Goal: Task Accomplishment & Management: Use online tool/utility

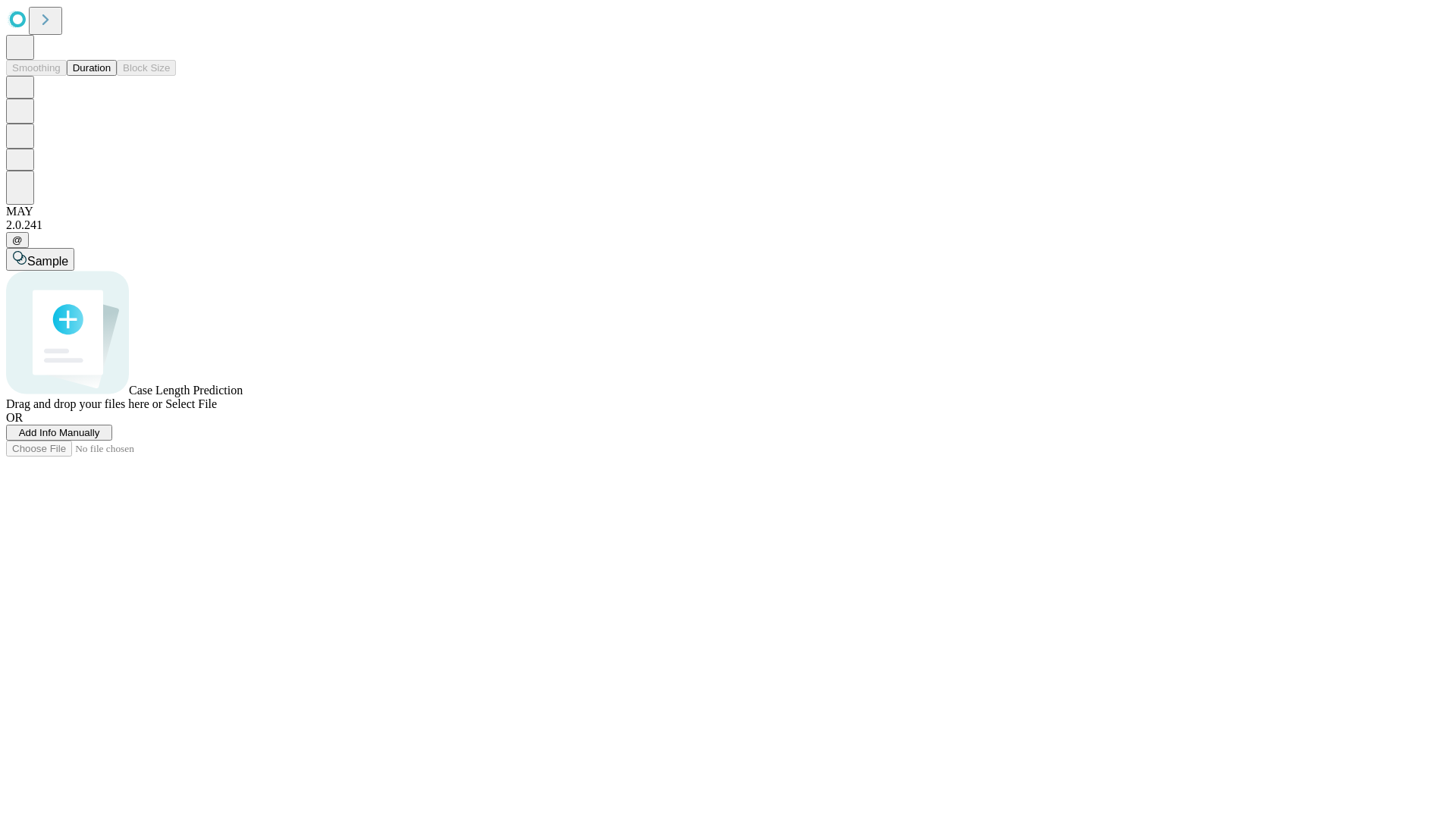
click at [111, 76] on button "Duration" at bounding box center [91, 68] width 50 height 16
click at [100, 439] on span "Add Info Manually" at bounding box center [59, 433] width 81 height 12
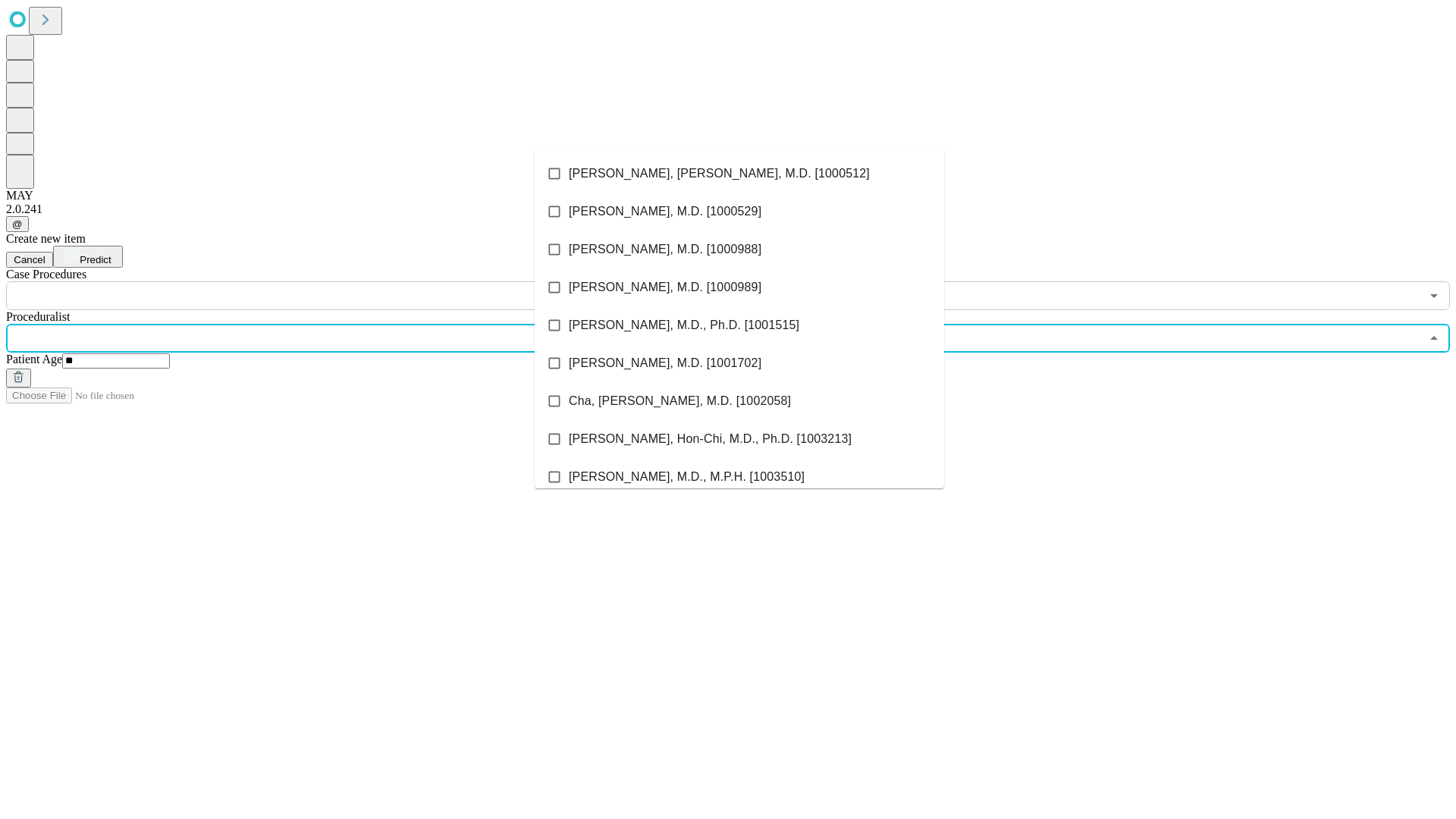
click at [740, 174] on li "[PERSON_NAME], [PERSON_NAME], M.D. [1000512]" at bounding box center [739, 173] width 409 height 38
click at [319, 282] on input "text" at bounding box center [713, 295] width 1415 height 29
